Goal: Transaction & Acquisition: Purchase product/service

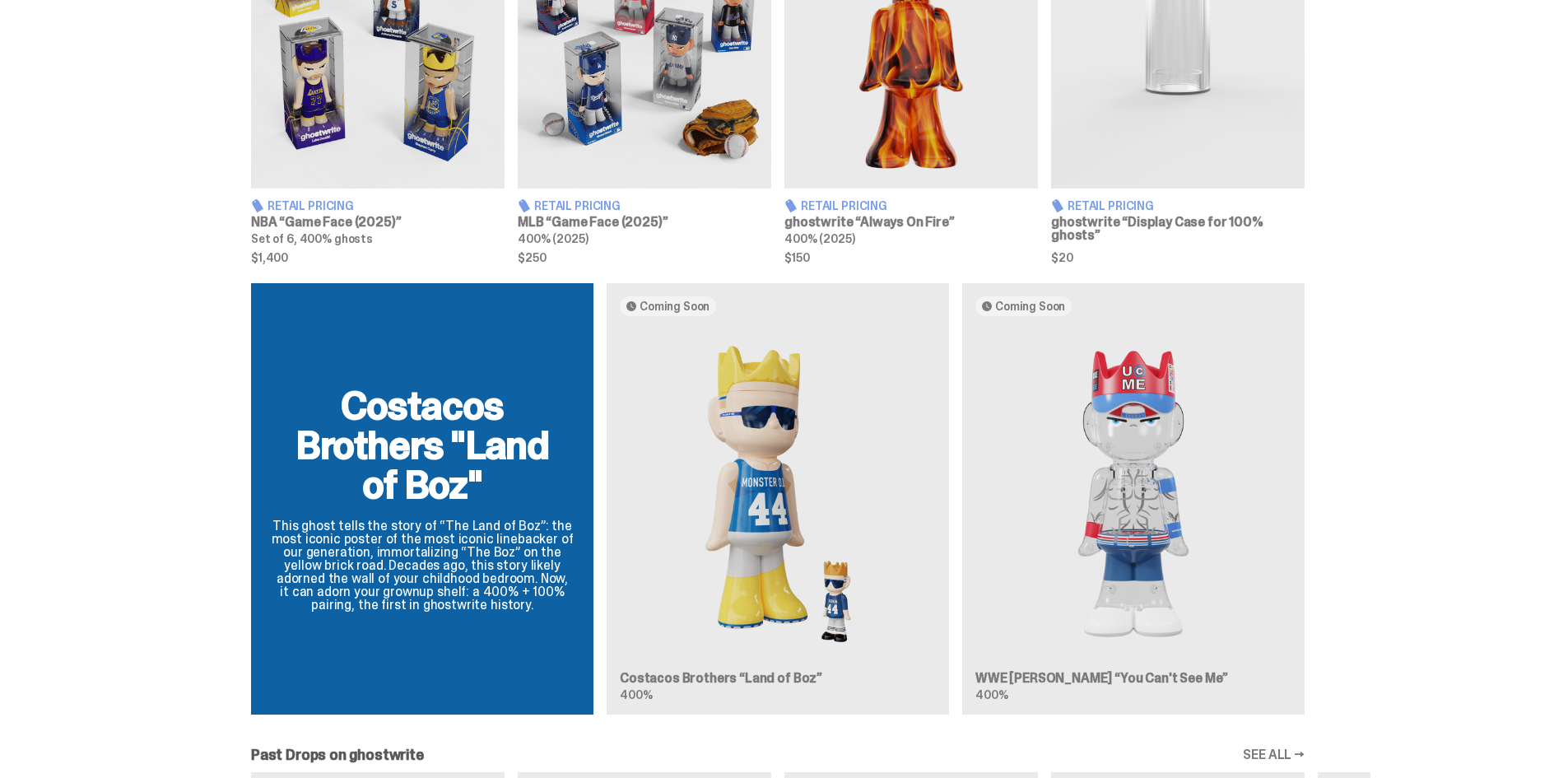
scroll to position [823, 0]
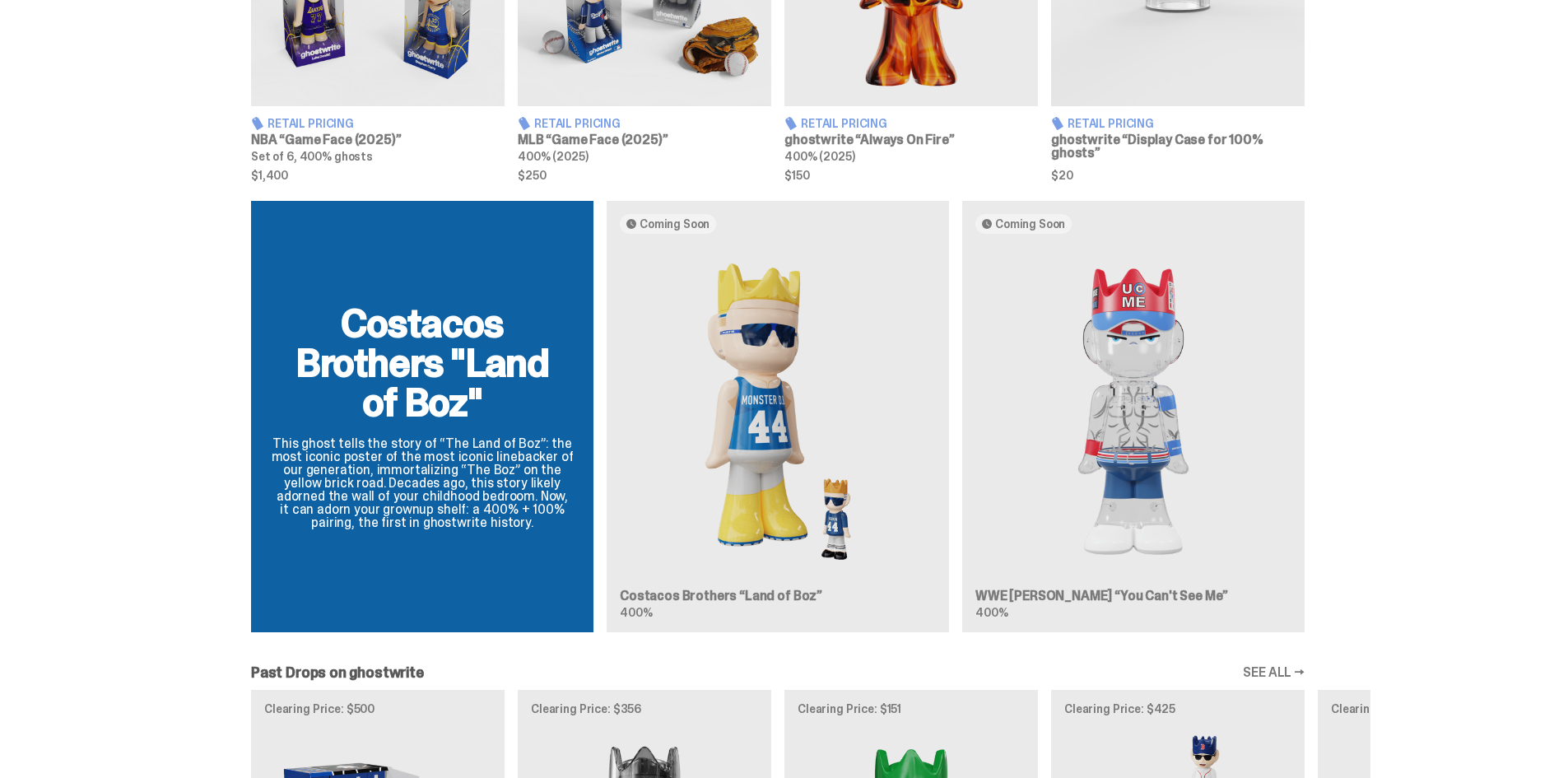
click at [1135, 453] on div "Costacos Brothers "Land of Boz" This ghost tells the story of “The Land of Boz”…" at bounding box center [778, 423] width 1185 height 445
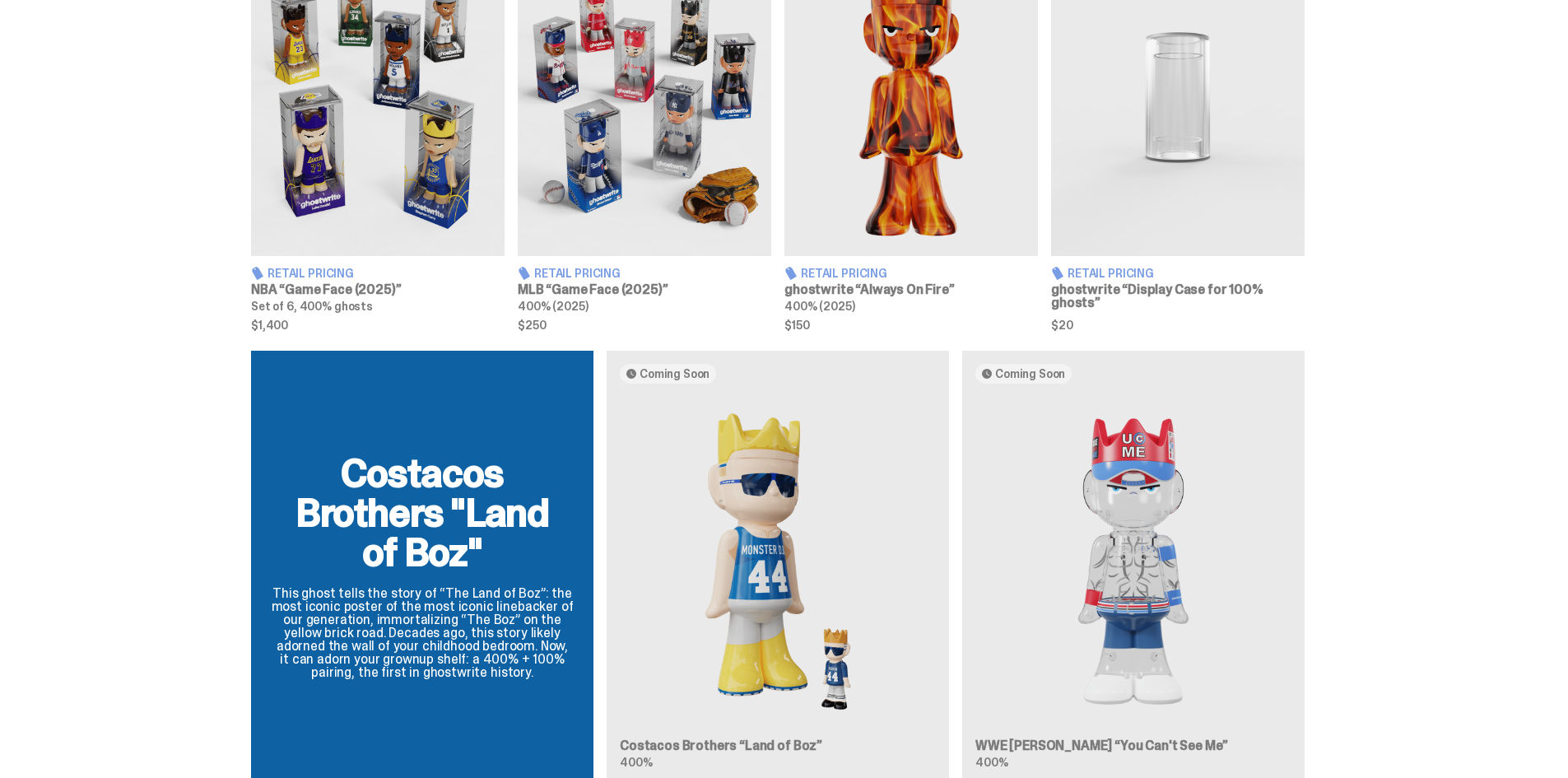
scroll to position [747, 0]
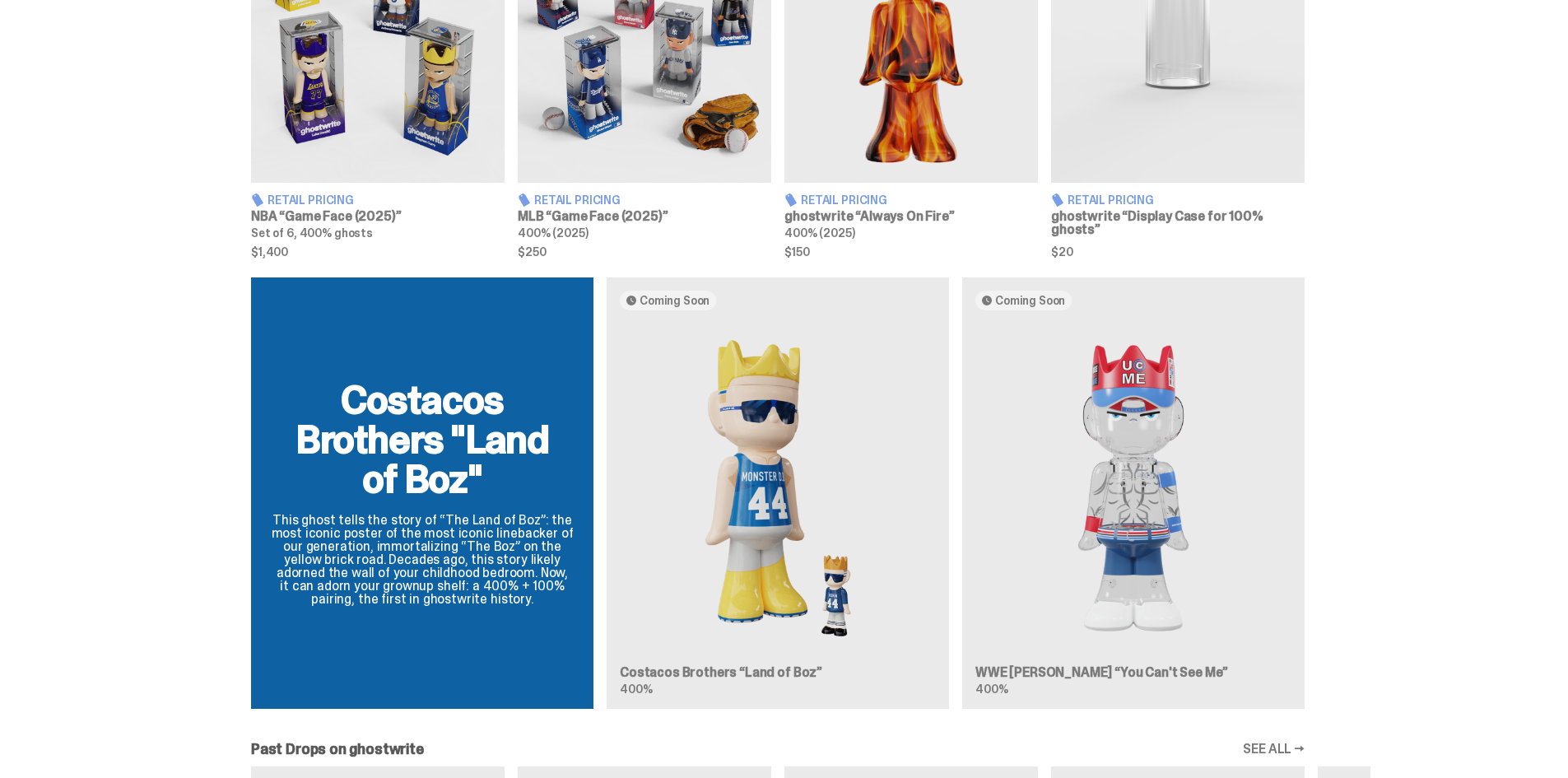
click at [1177, 473] on div "Costacos Brothers "Land of Boz" This ghost tells the story of “The Land of Boz”…" at bounding box center [778, 499] width 1185 height 445
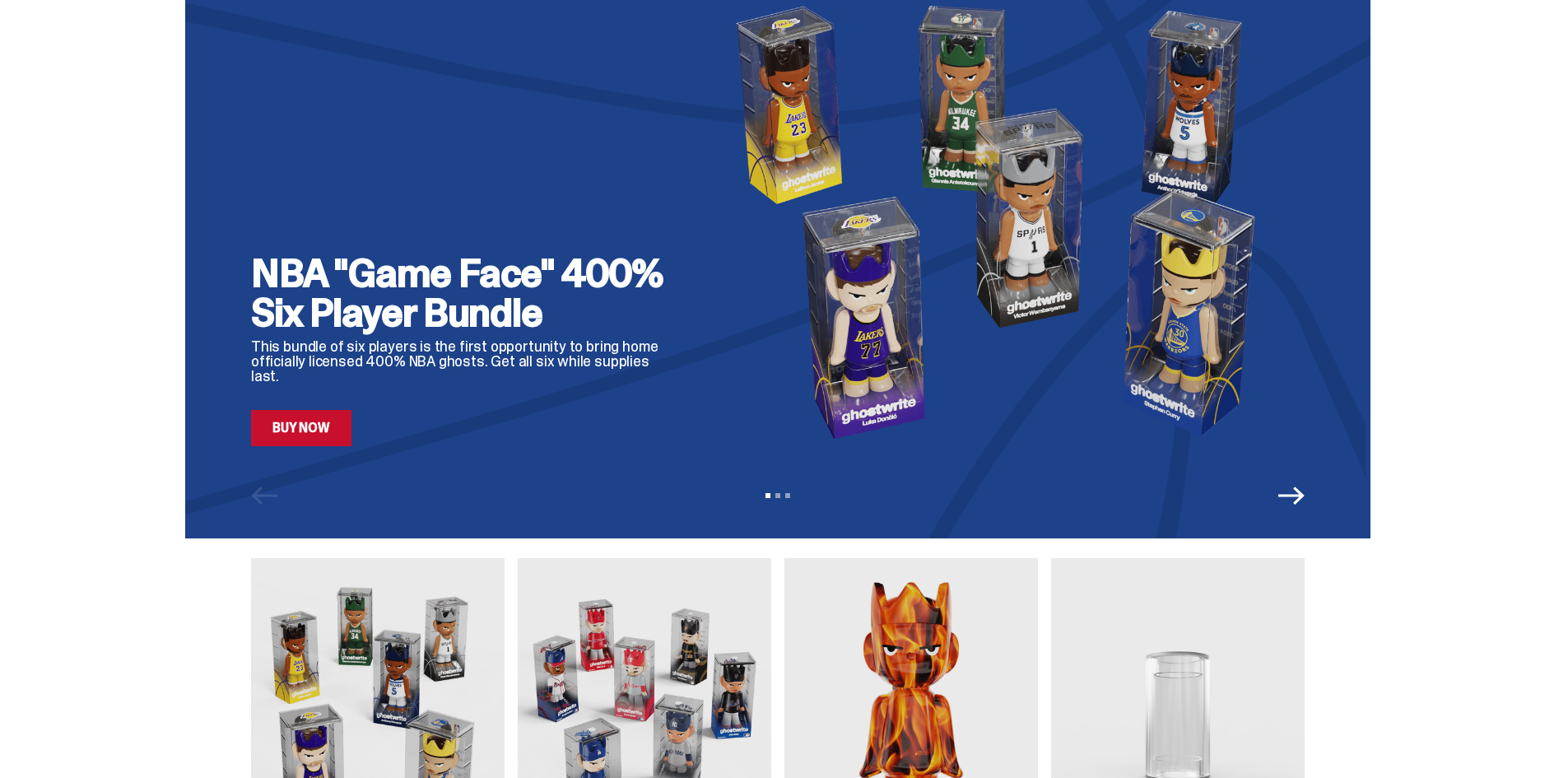
scroll to position [6, 0]
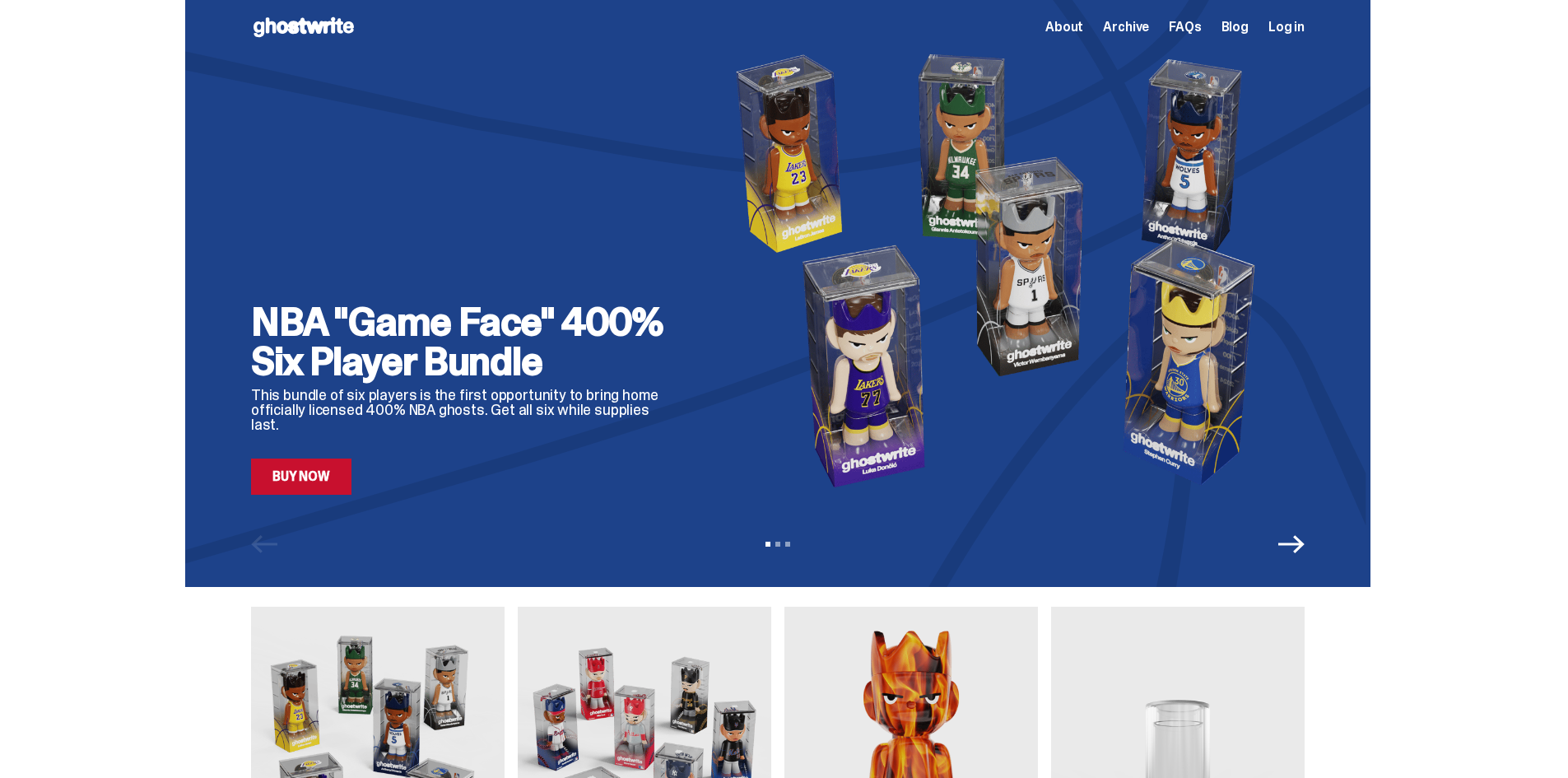
click at [1292, 555] on icon "Next" at bounding box center [1291, 544] width 26 height 26
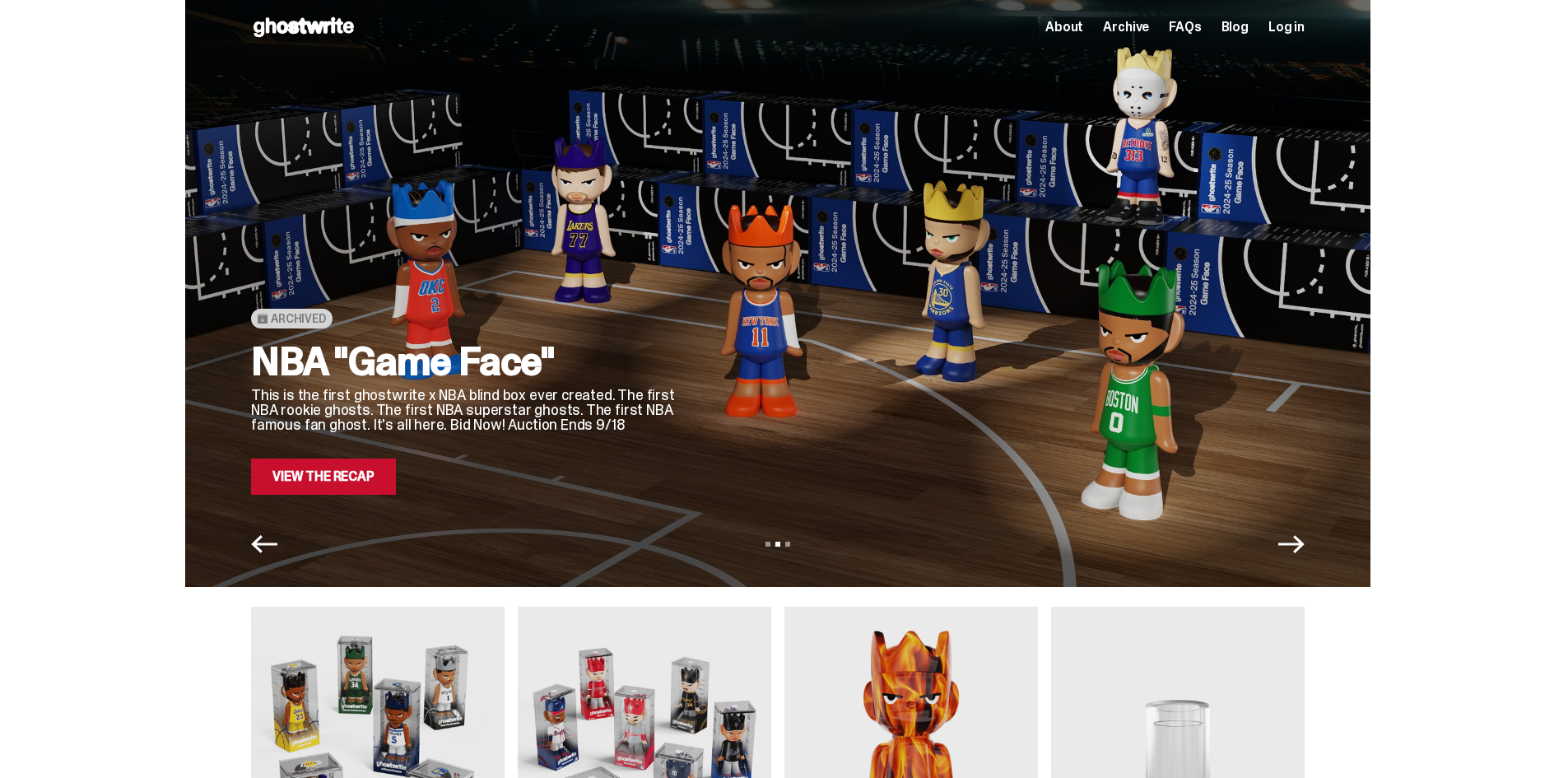
click at [1293, 555] on icon "Next" at bounding box center [1291, 544] width 26 height 26
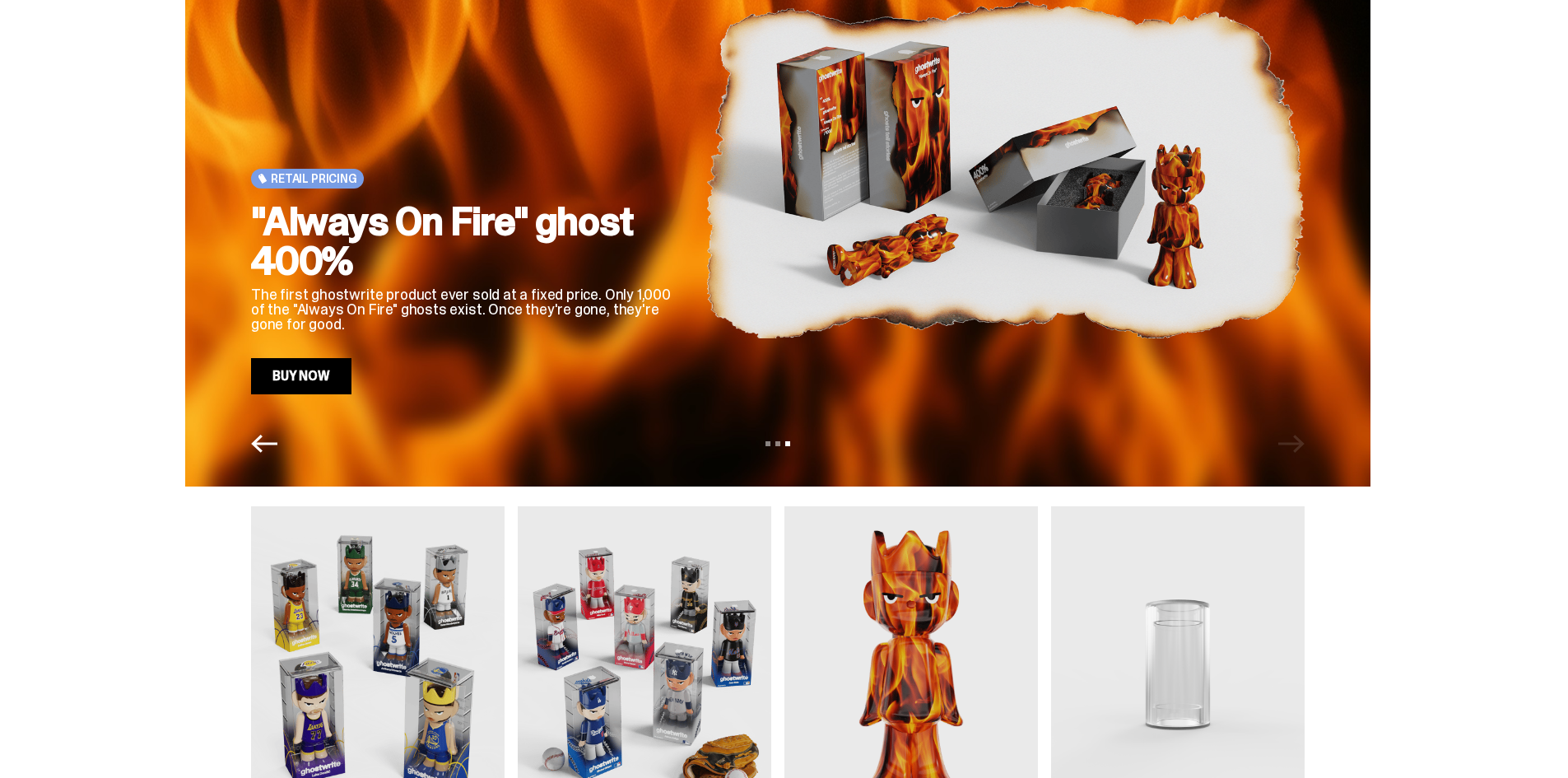
scroll to position [247, 0]
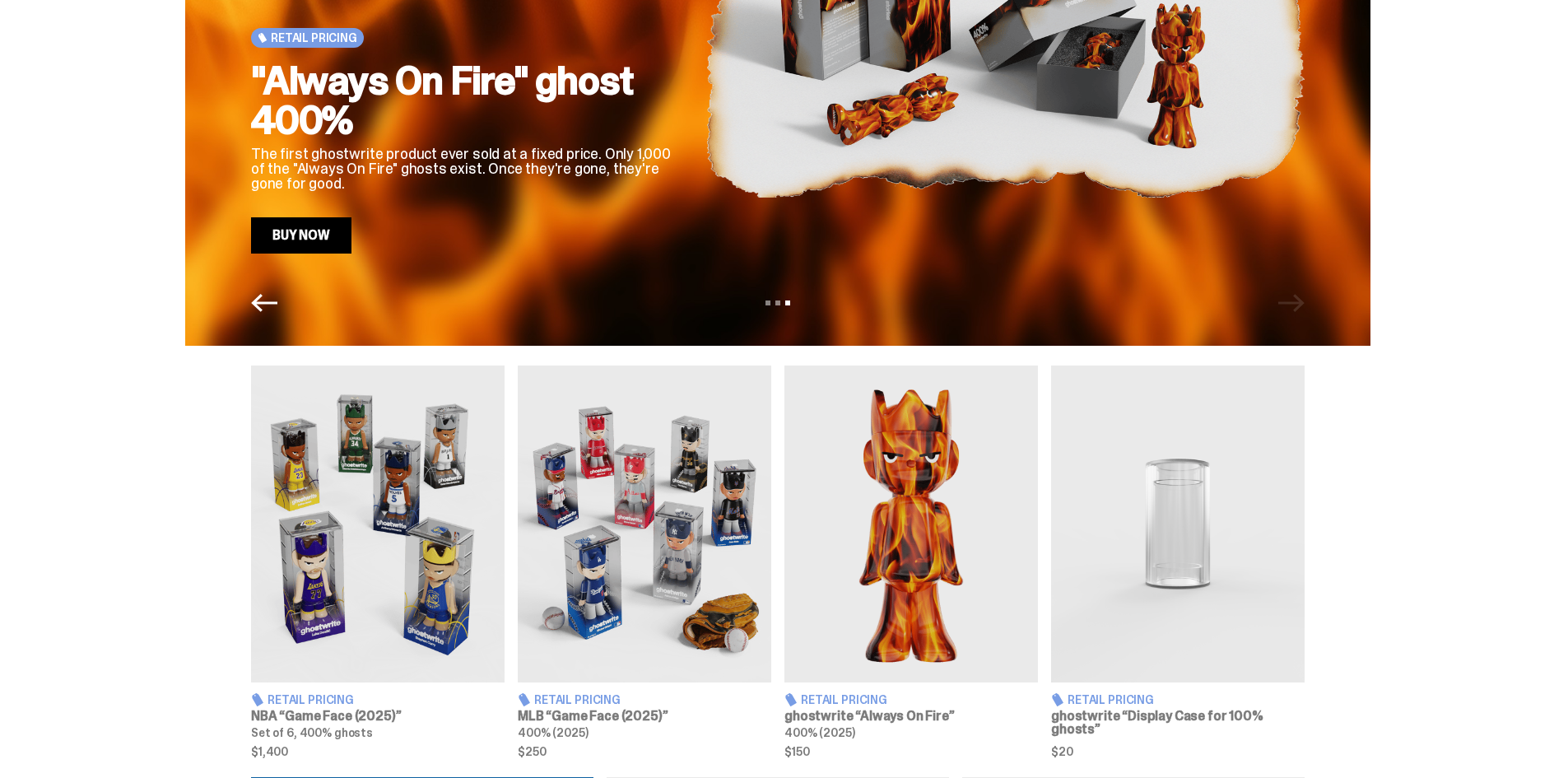
click at [395, 553] on img at bounding box center [378, 524] width 253 height 316
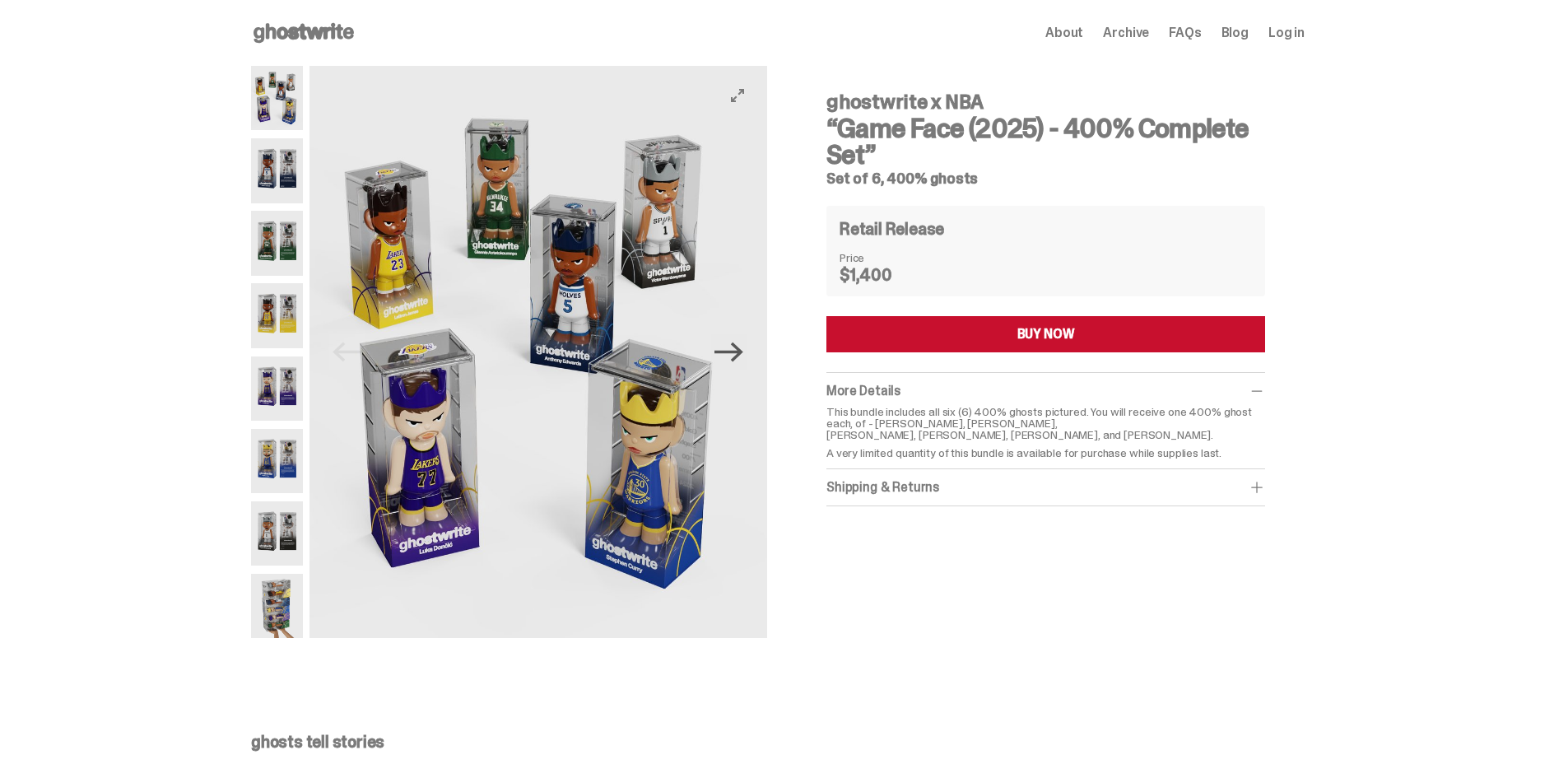
click at [736, 365] on icon "Next" at bounding box center [728, 351] width 29 height 29
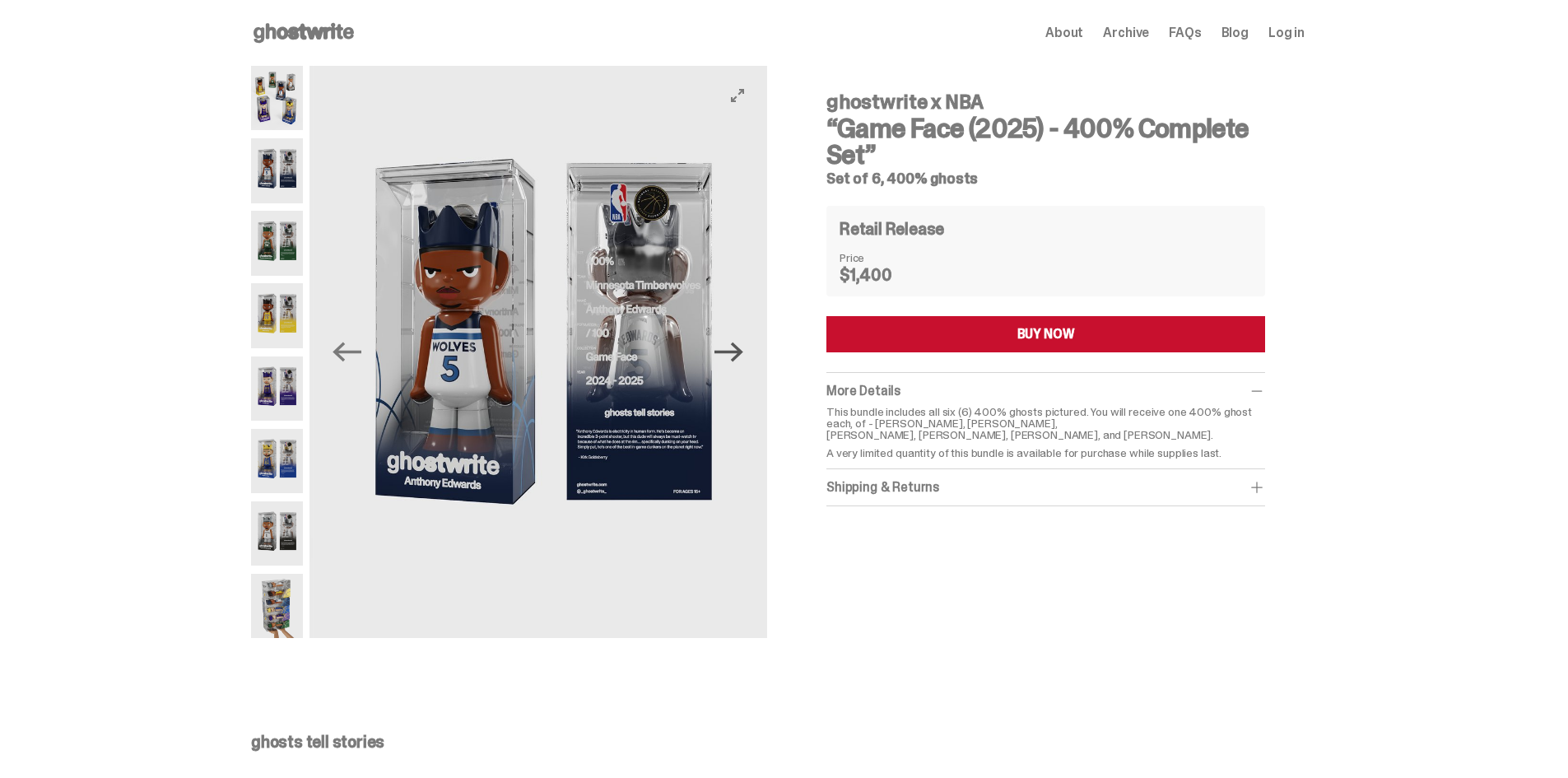
click at [736, 364] on icon "Next" at bounding box center [728, 351] width 29 height 29
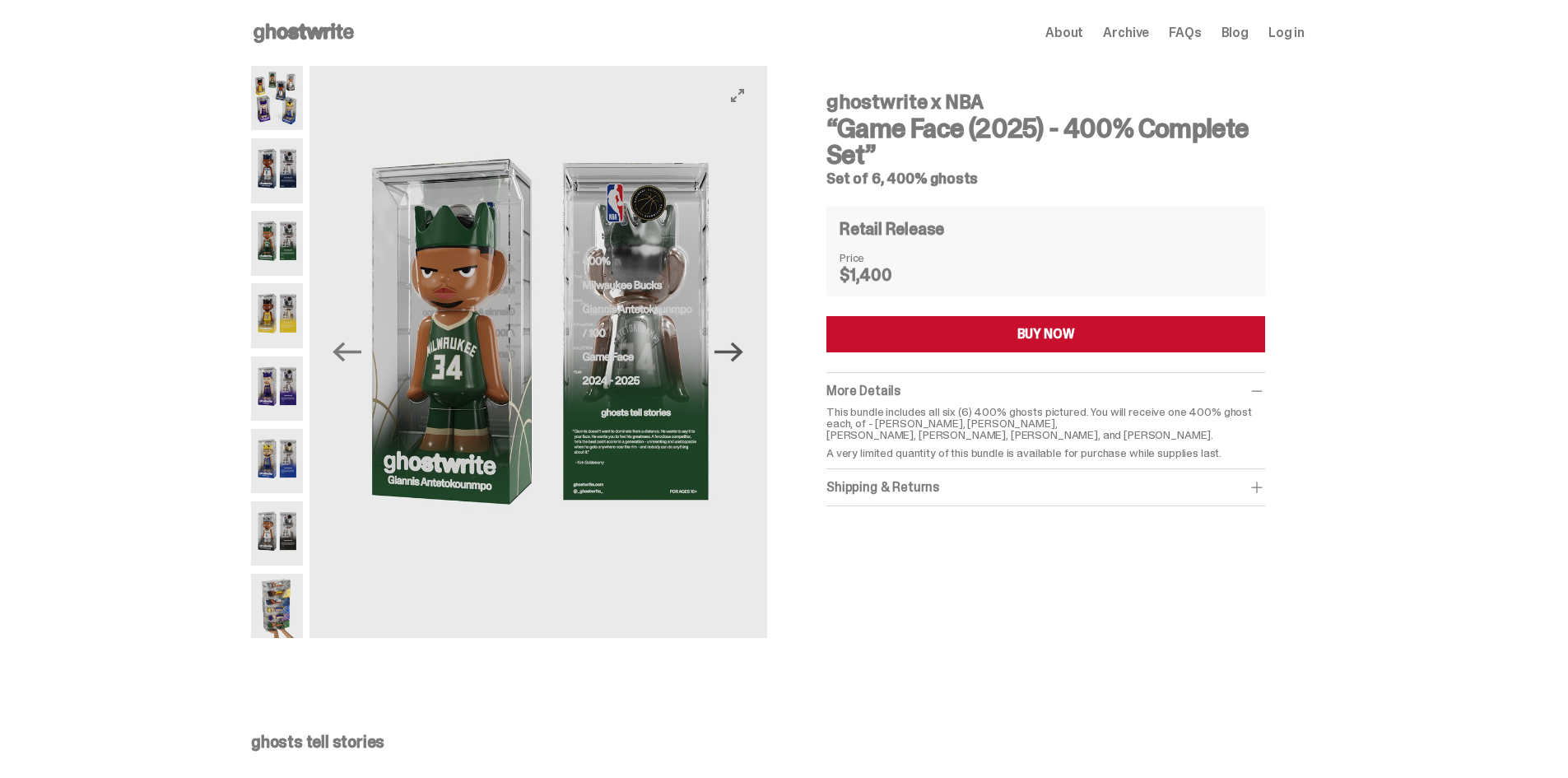
click at [735, 364] on icon "Next" at bounding box center [728, 351] width 29 height 29
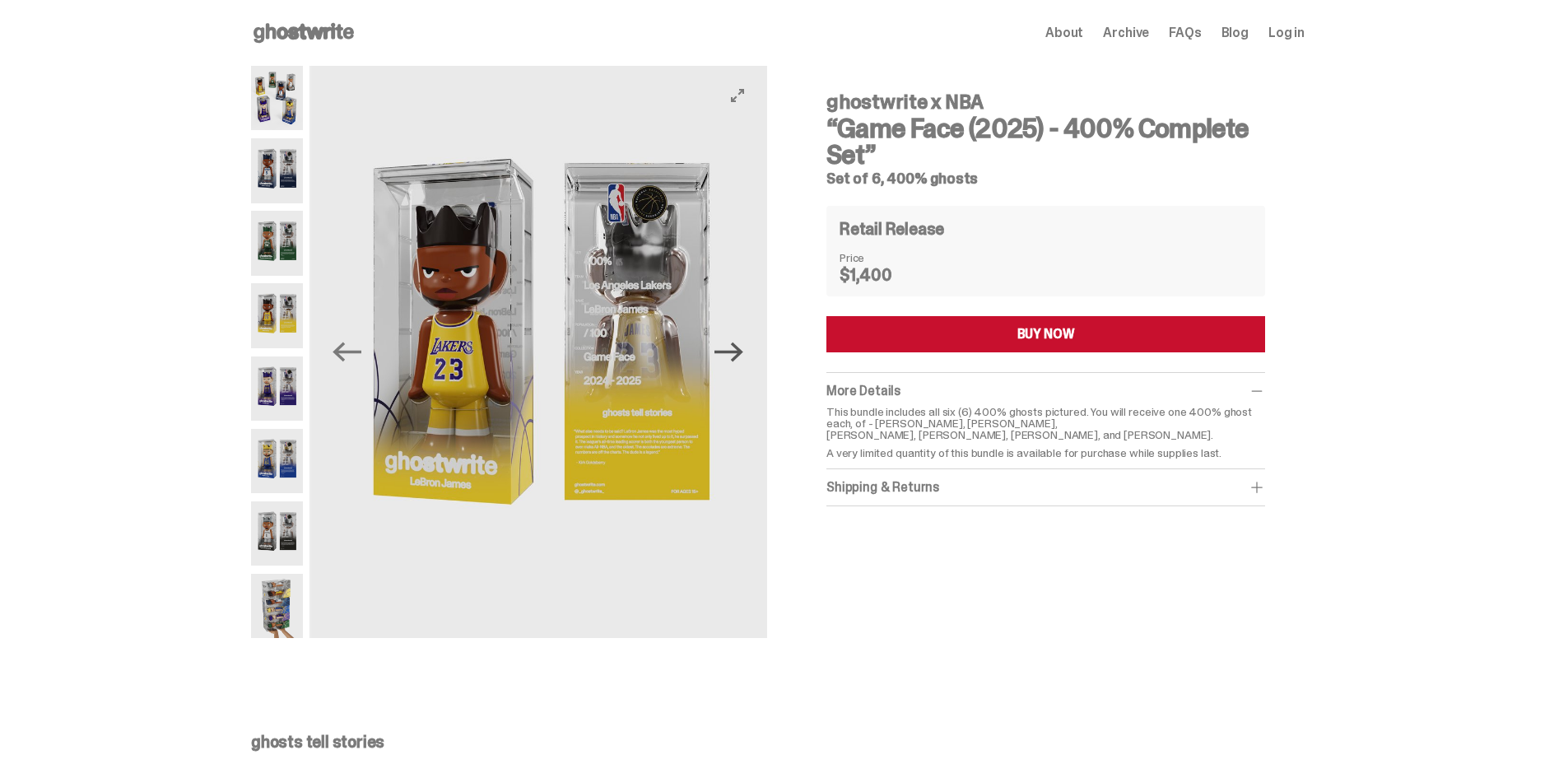
click at [735, 364] on icon "Next" at bounding box center [728, 351] width 29 height 29
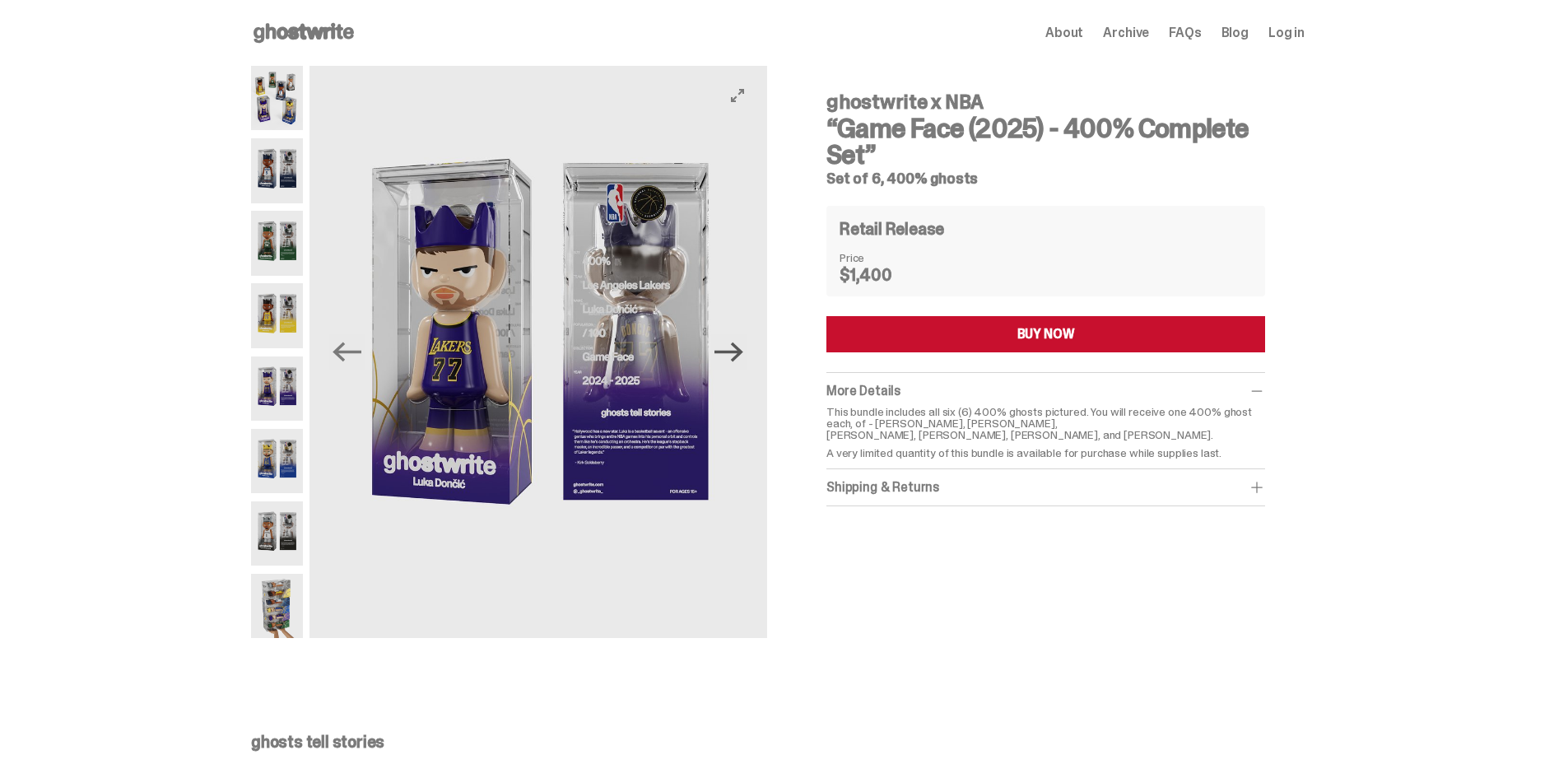
click at [735, 364] on icon "Next" at bounding box center [728, 351] width 29 height 29
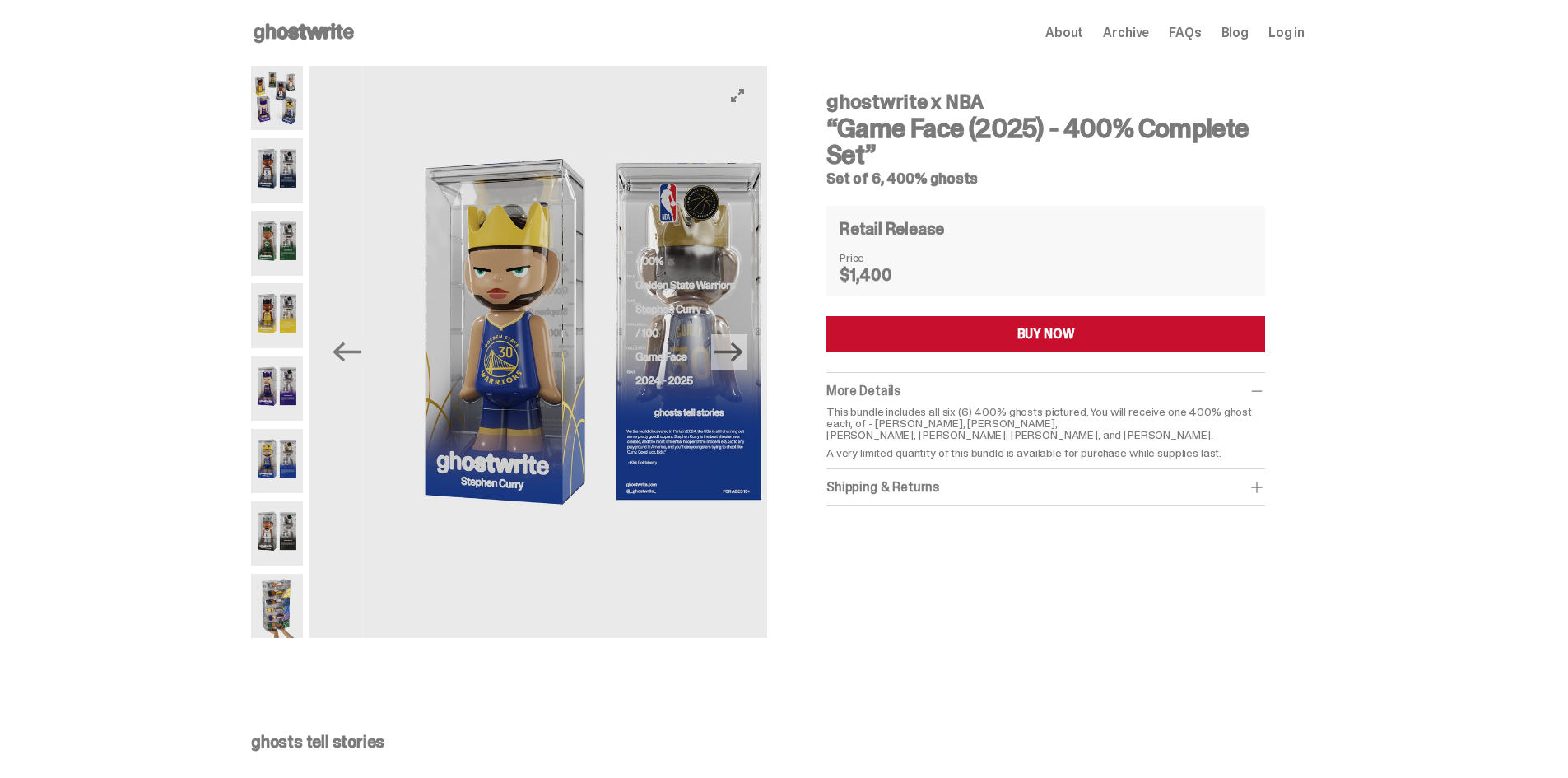
click at [735, 364] on icon "Next" at bounding box center [728, 351] width 29 height 29
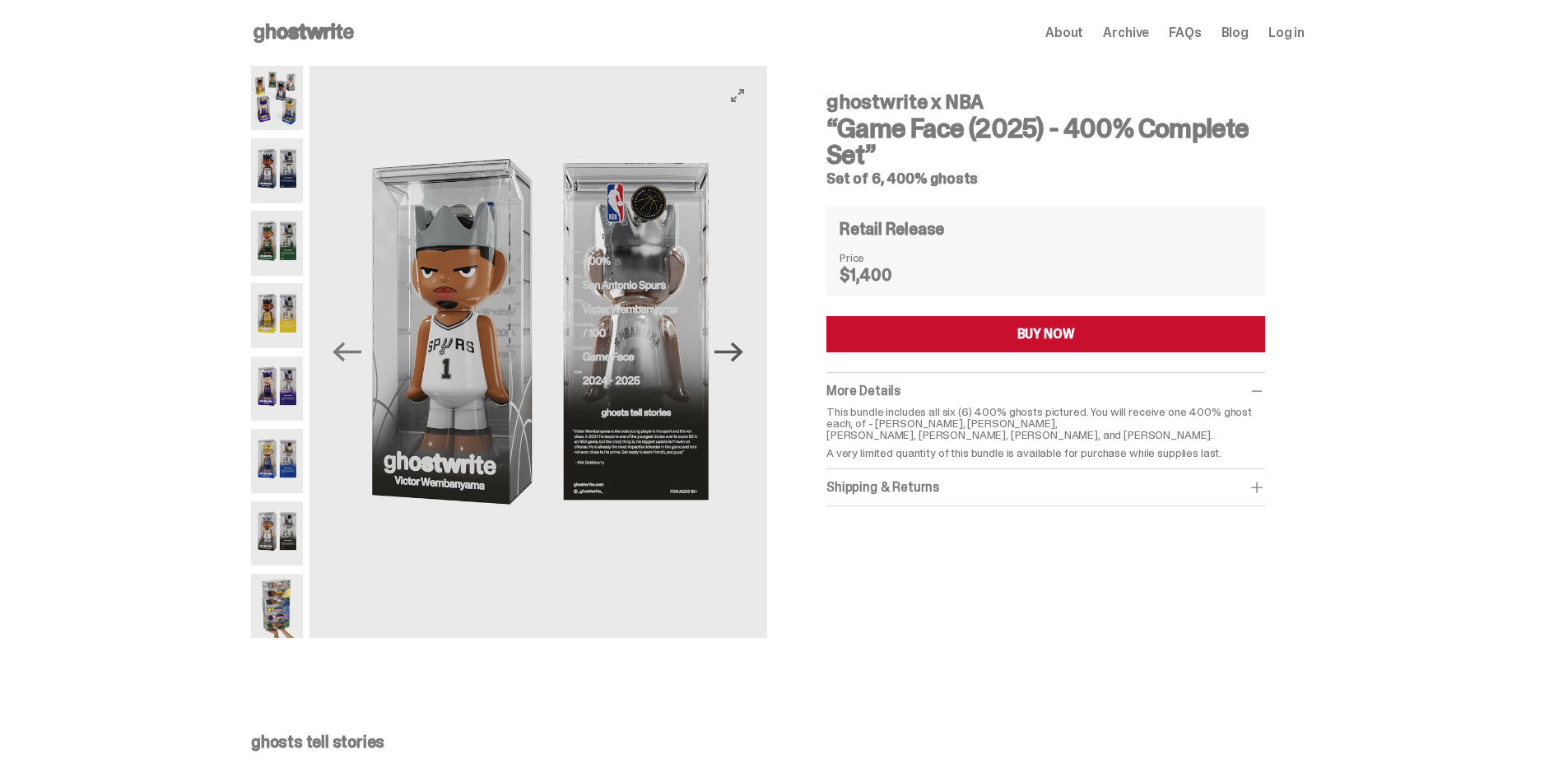
click at [735, 364] on icon "Next" at bounding box center [728, 351] width 29 height 29
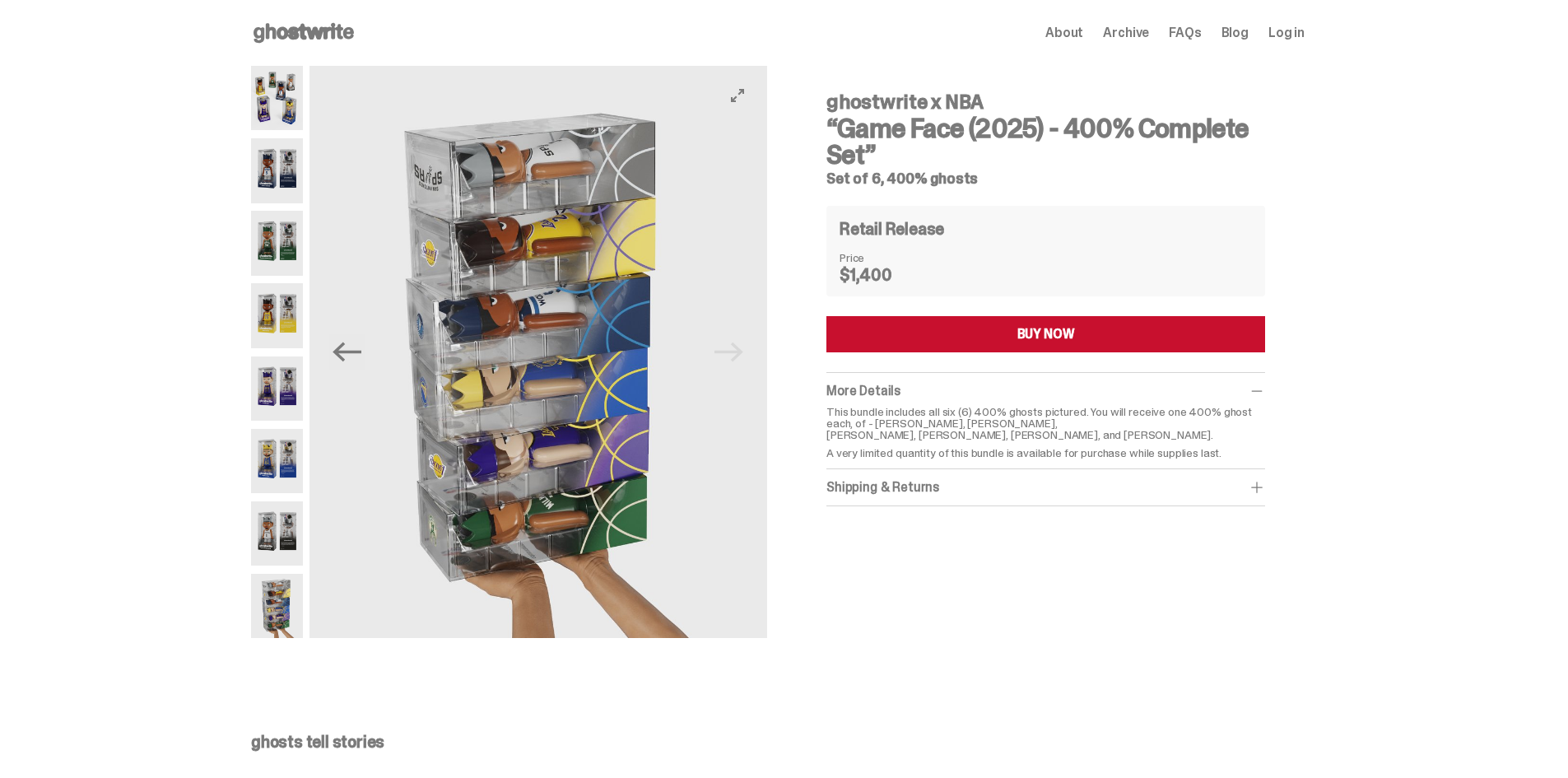
click at [735, 364] on img at bounding box center [539, 351] width 458 height 572
click at [286, 462] on img at bounding box center [277, 461] width 52 height 64
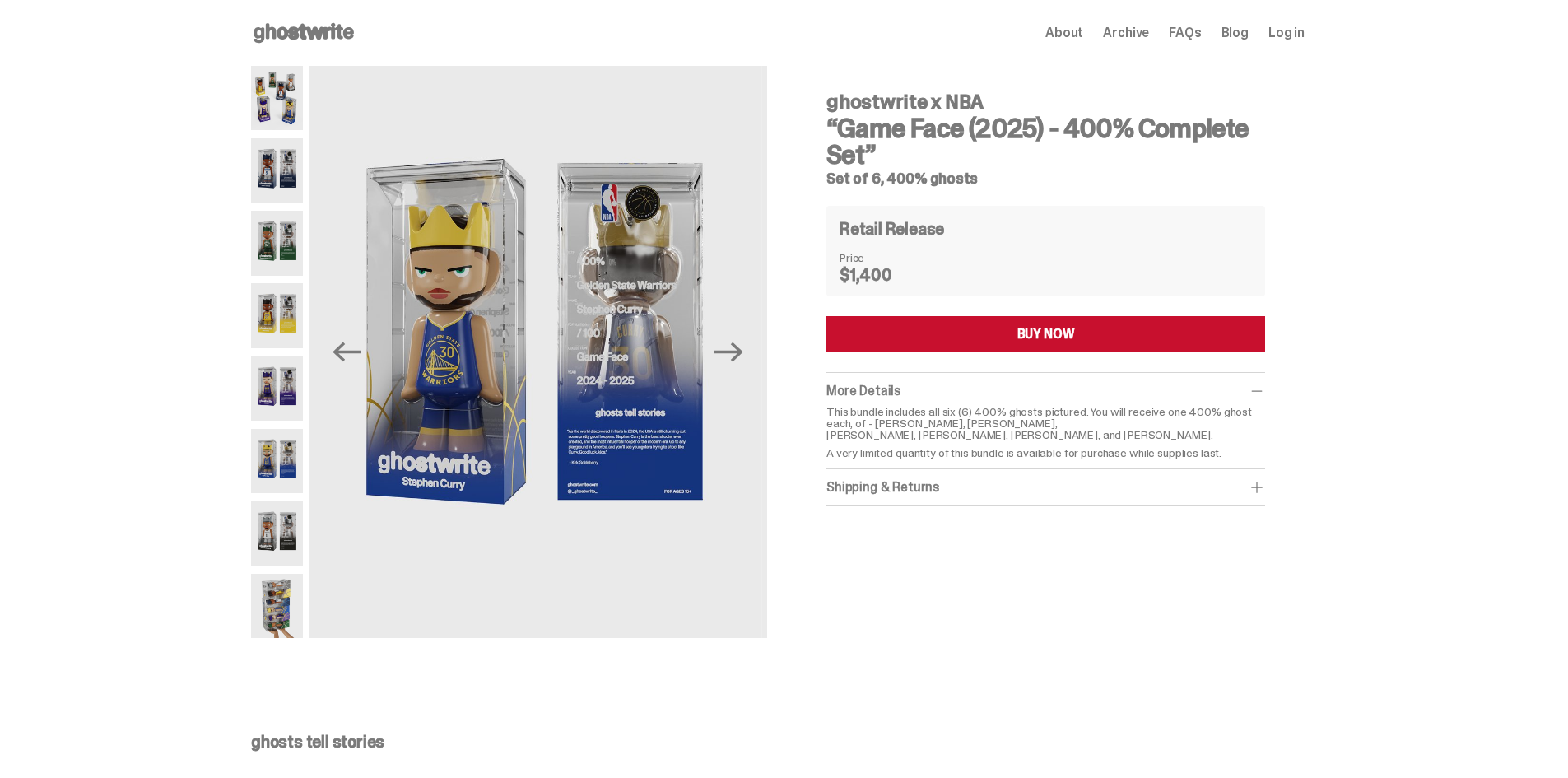
click at [283, 516] on img at bounding box center [277, 533] width 52 height 64
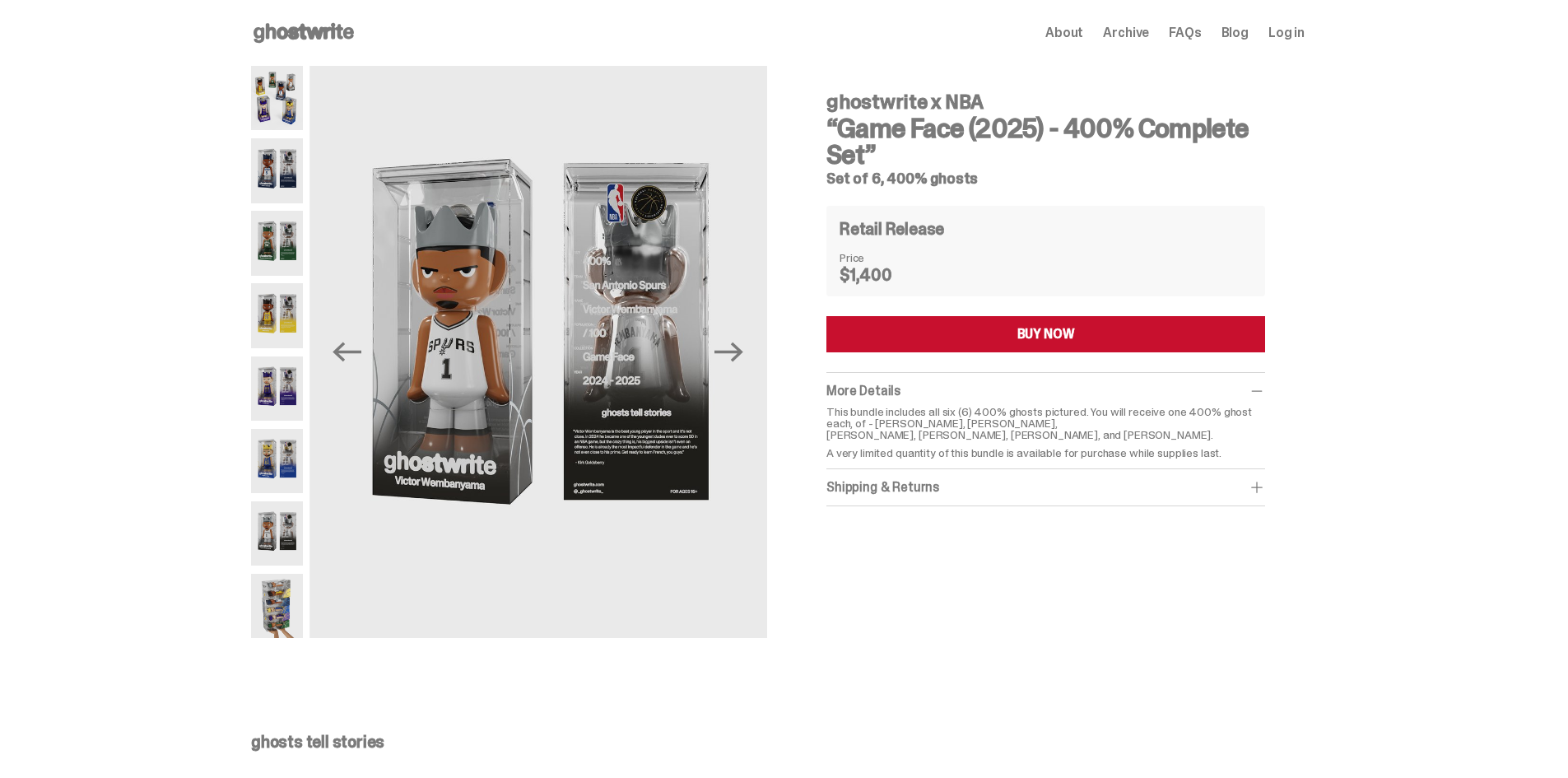
click at [281, 599] on img at bounding box center [277, 606] width 52 height 64
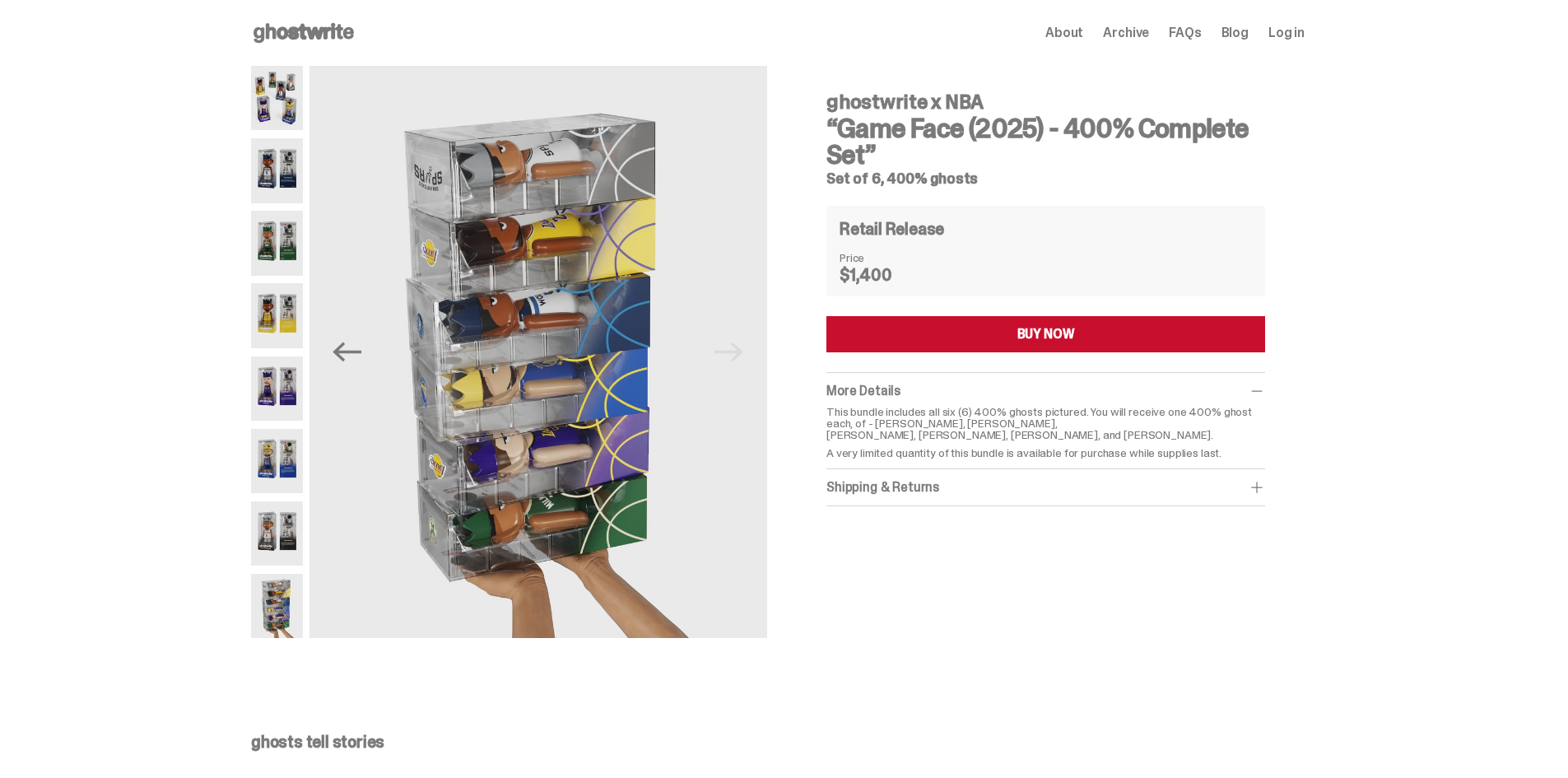
click at [254, 452] on div "ghostwrite x NBA “Game Face (2025) - 400% Complete Set” Set of 6, 400% ghosts P…" at bounding box center [777, 360] width 1555 height 589
click at [276, 388] on img at bounding box center [277, 388] width 52 height 64
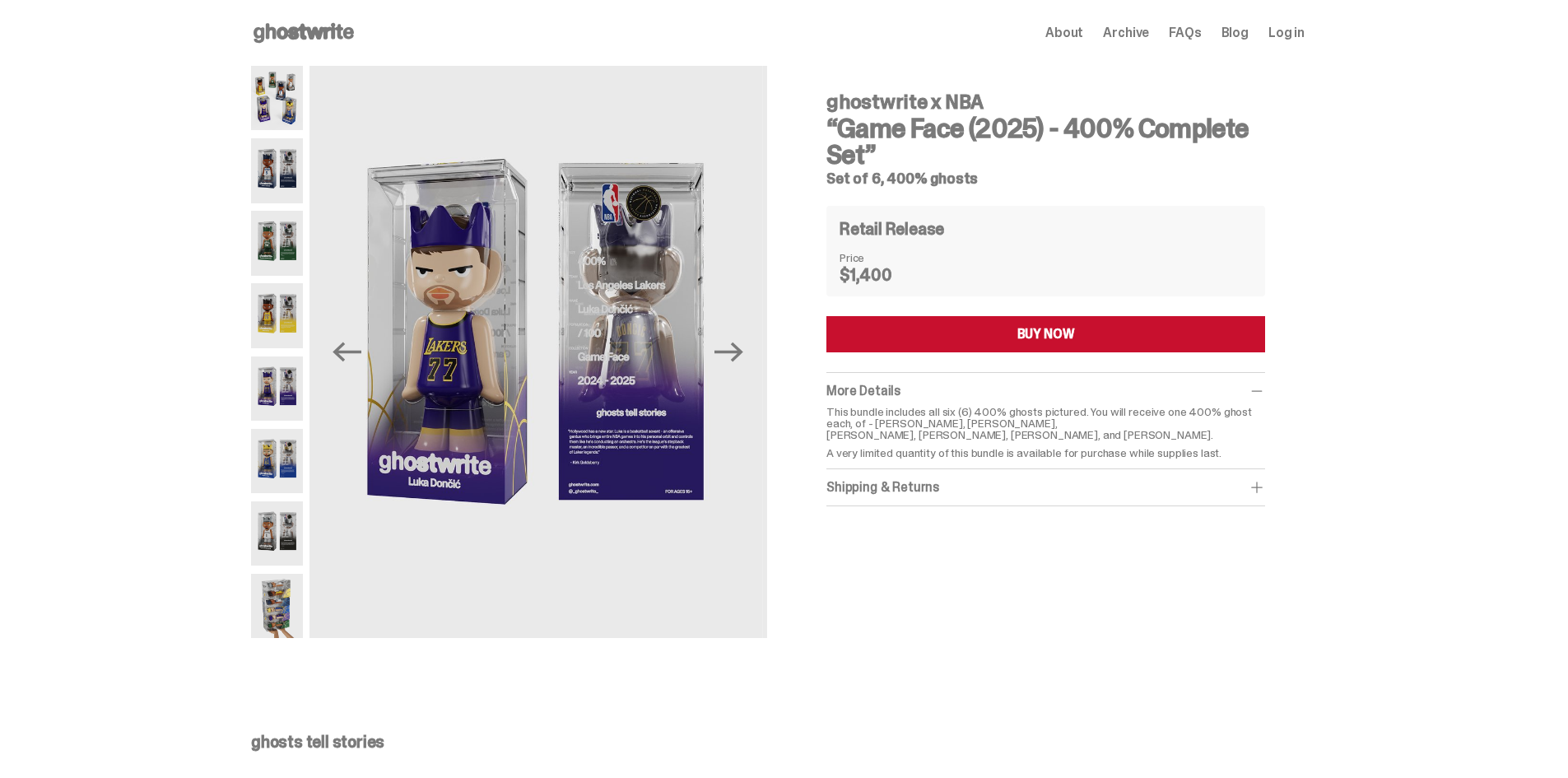
click at [294, 335] on img at bounding box center [277, 316] width 52 height 64
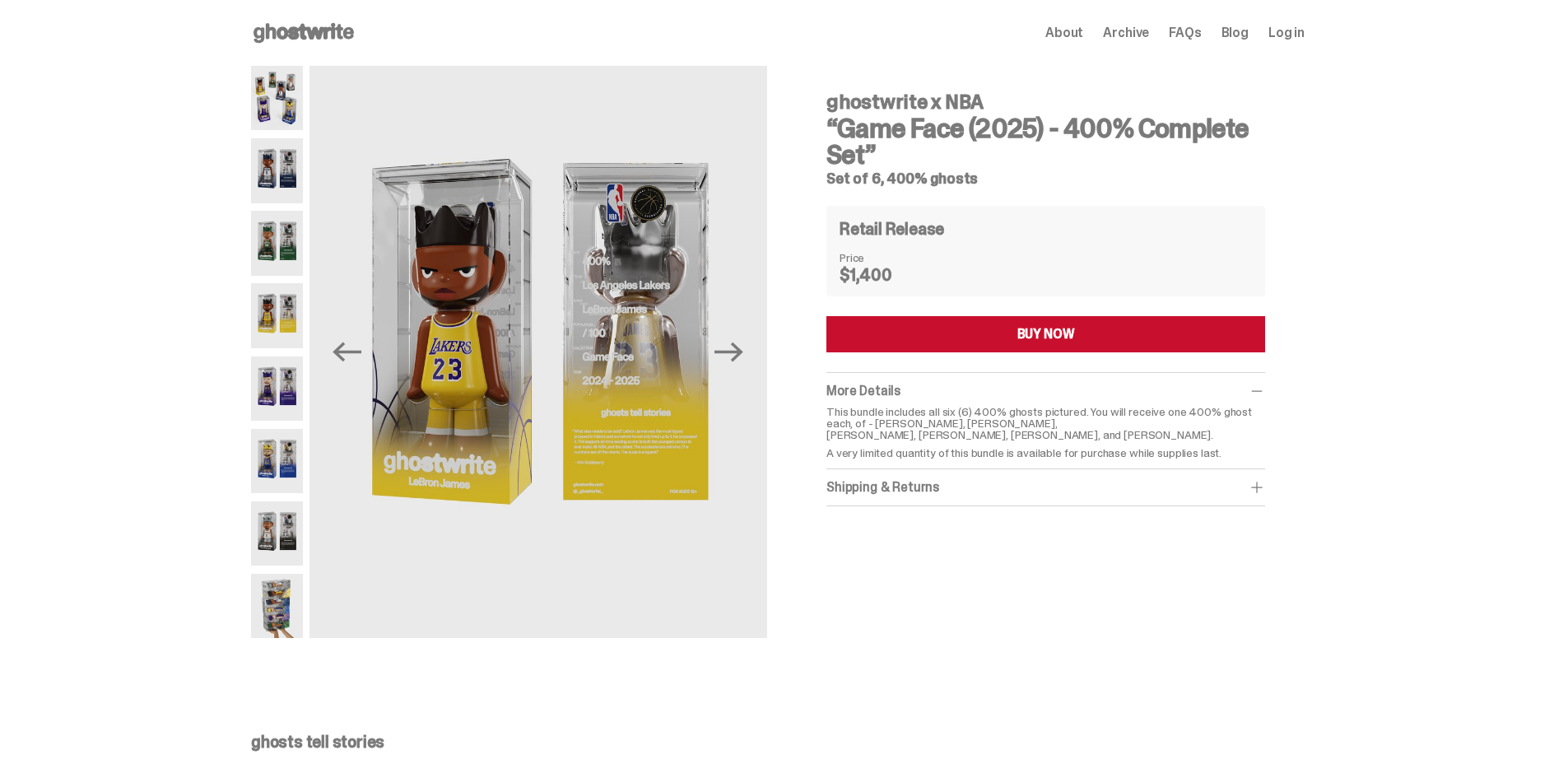
click at [281, 278] on div at bounding box center [277, 351] width 52 height 572
click at [280, 269] on img at bounding box center [277, 243] width 52 height 64
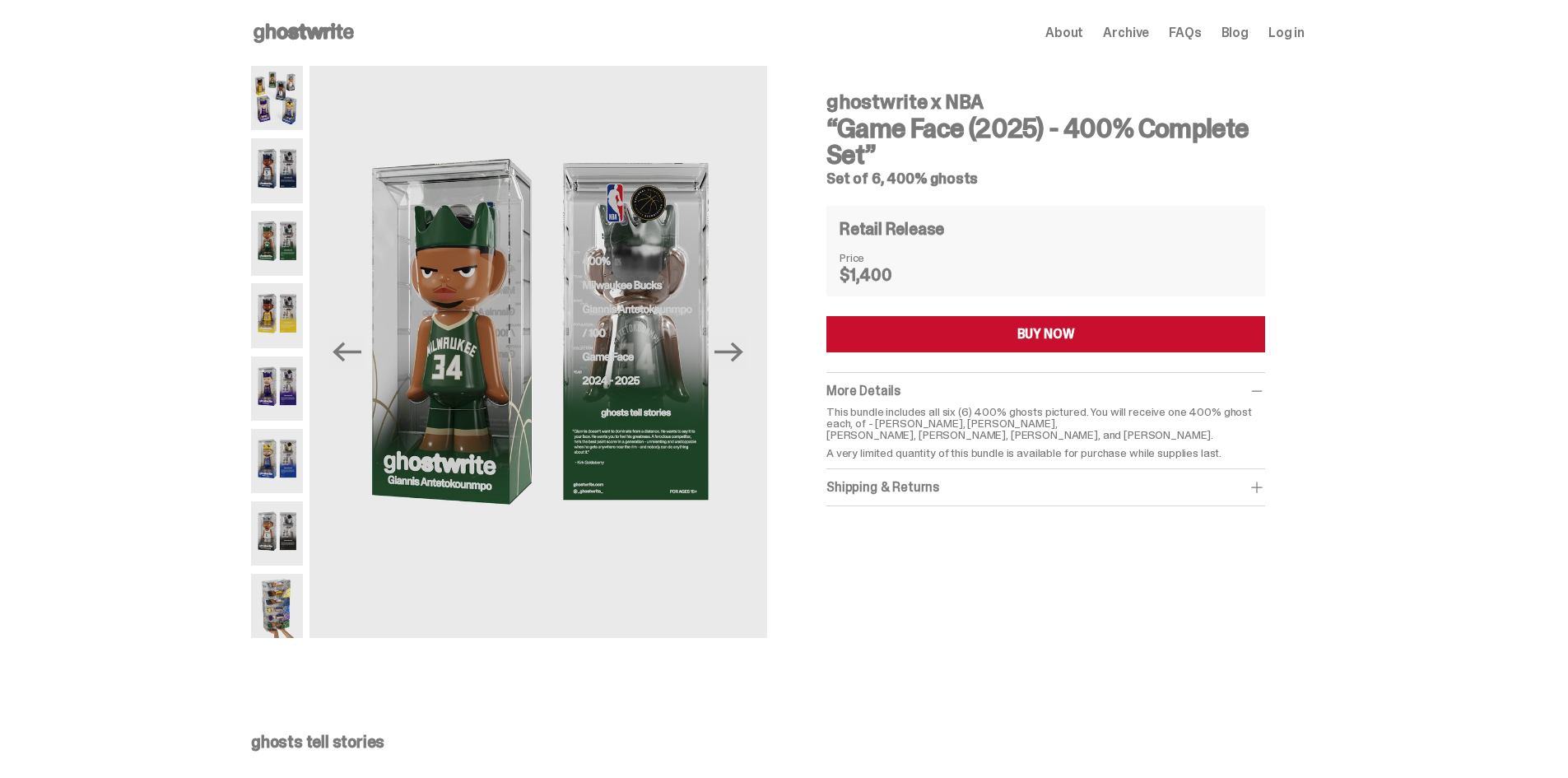
click at [274, 174] on img at bounding box center [277, 170] width 52 height 64
